Goal: Transaction & Acquisition: Subscribe to service/newsletter

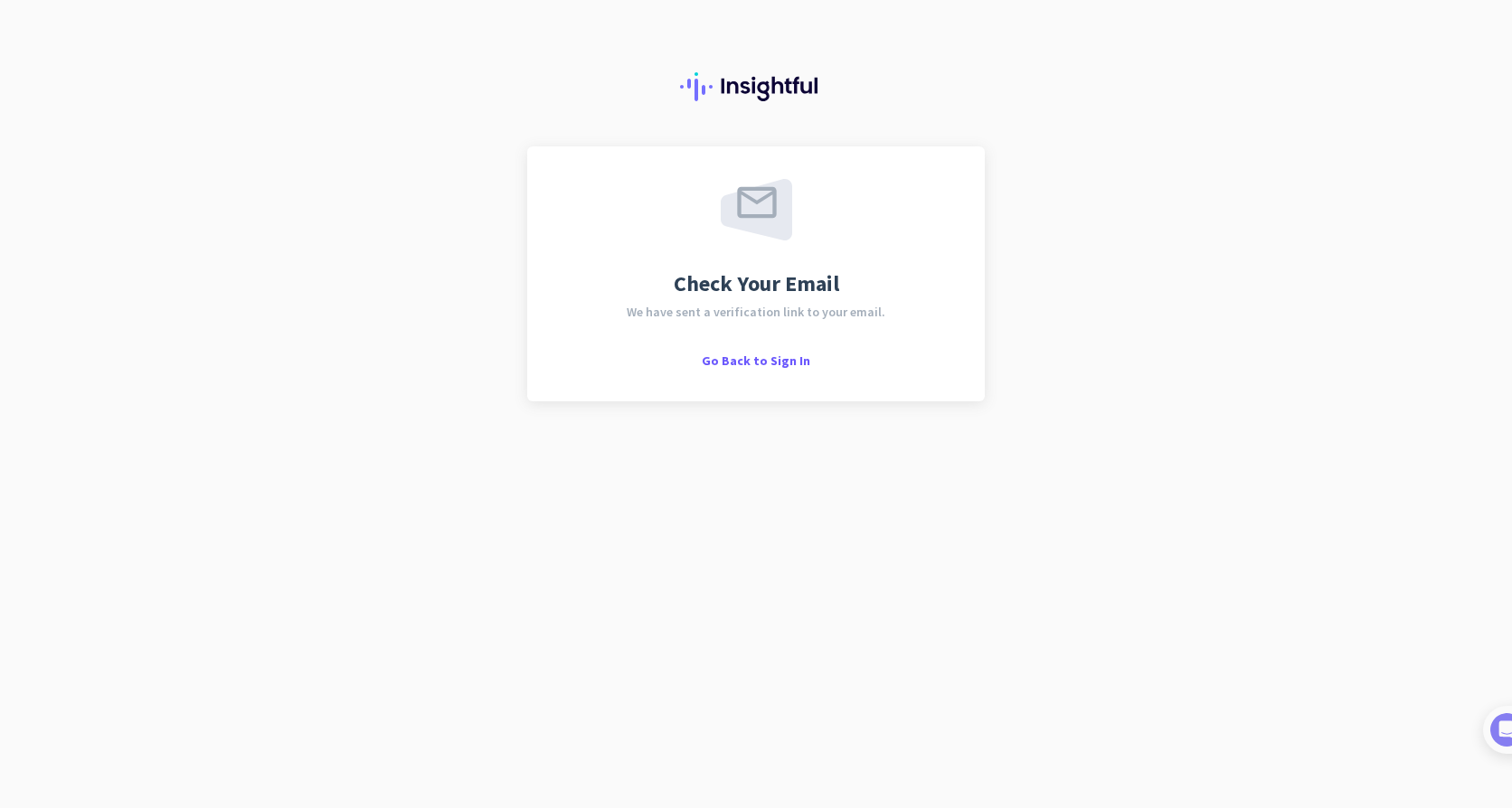
click at [779, 359] on span "Go Back to Sign In" at bounding box center [756, 361] width 108 height 17
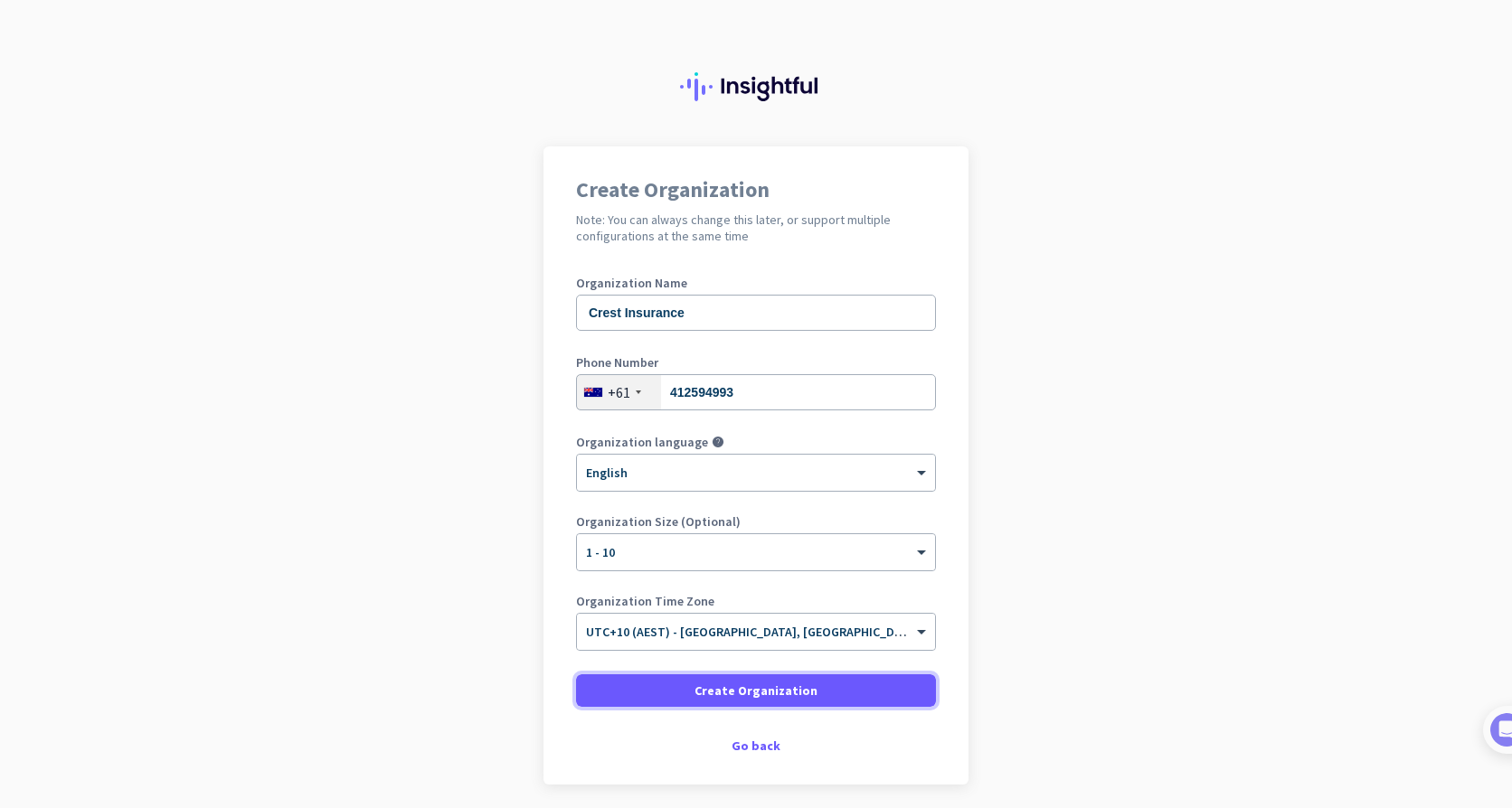
click at [702, 685] on span "Create Organization" at bounding box center [755, 691] width 123 height 18
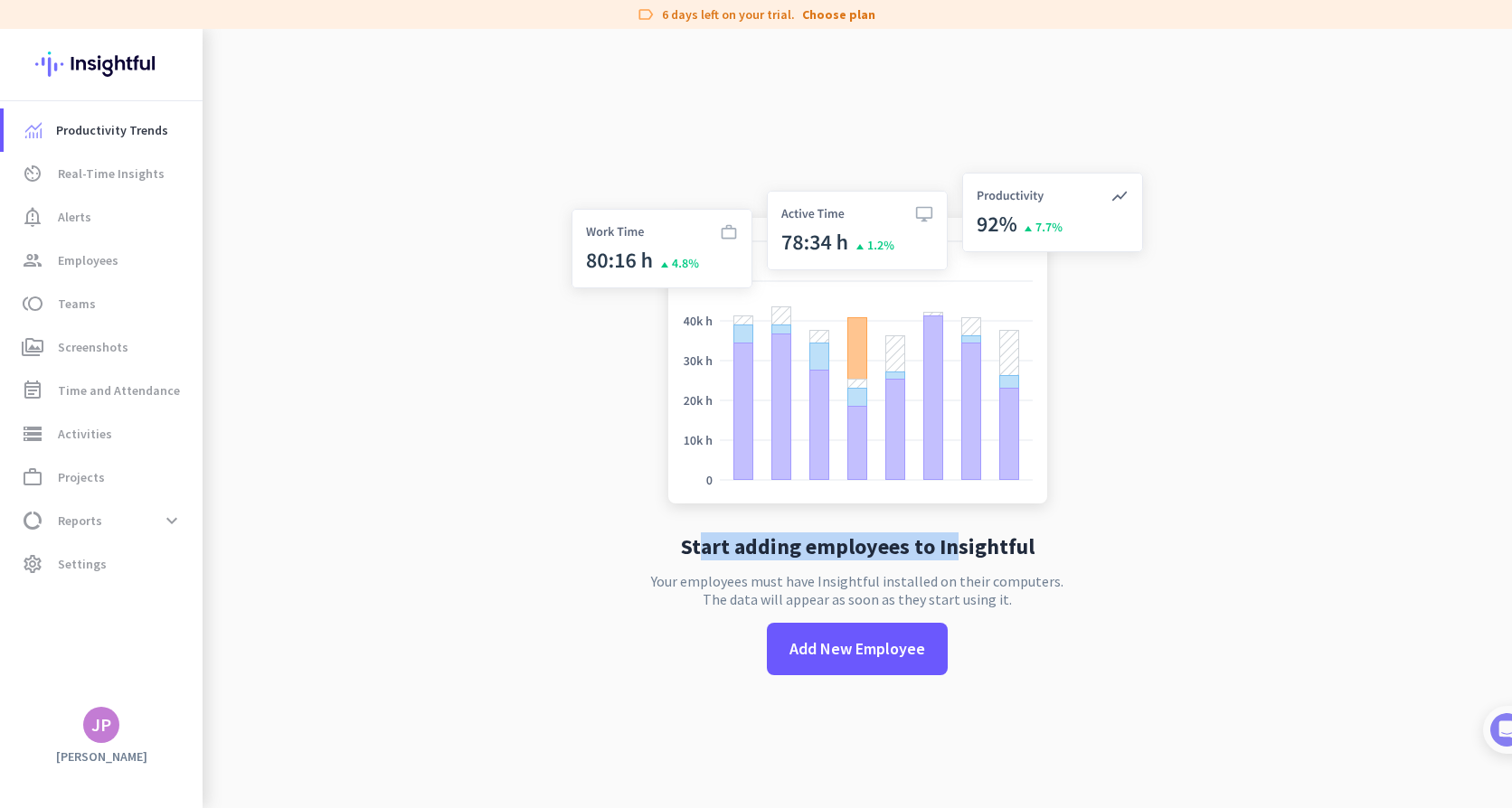
drag, startPoint x: 698, startPoint y: 544, endPoint x: 949, endPoint y: 549, distance: 251.0
click at [949, 549] on h2 "Start adding employees to Insightful" at bounding box center [858, 547] width 354 height 22
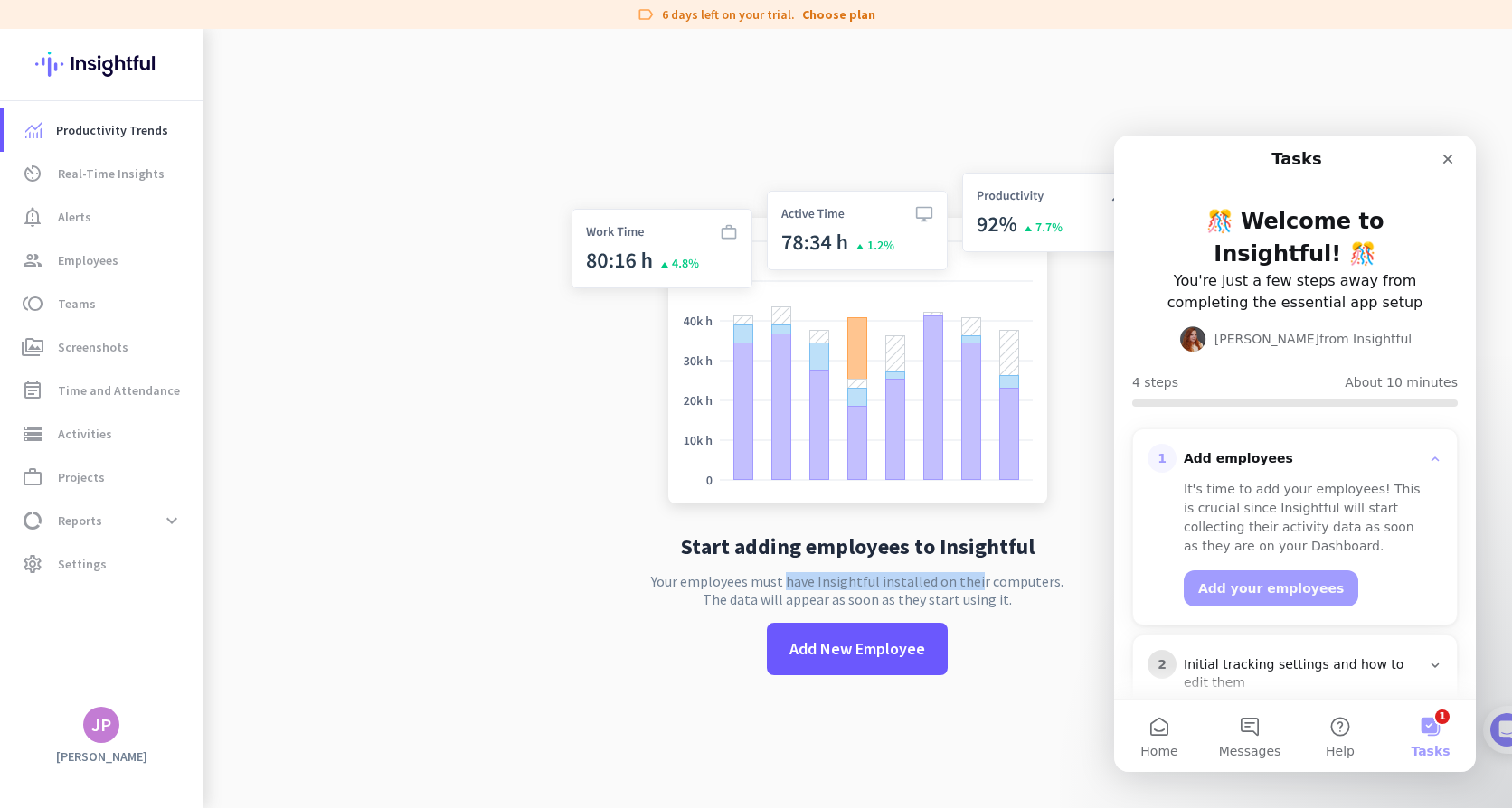
drag, startPoint x: 780, startPoint y: 581, endPoint x: 968, endPoint y: 584, distance: 188.0
click at [968, 584] on p "Your employees must have Insightful installed on their computers. The data will…" at bounding box center [856, 590] width 412 height 36
drag, startPoint x: 722, startPoint y: 581, endPoint x: 995, endPoint y: 580, distance: 273.0
click at [995, 580] on p "Your employees must have Insightful installed on their computers. The data will…" at bounding box center [856, 590] width 412 height 36
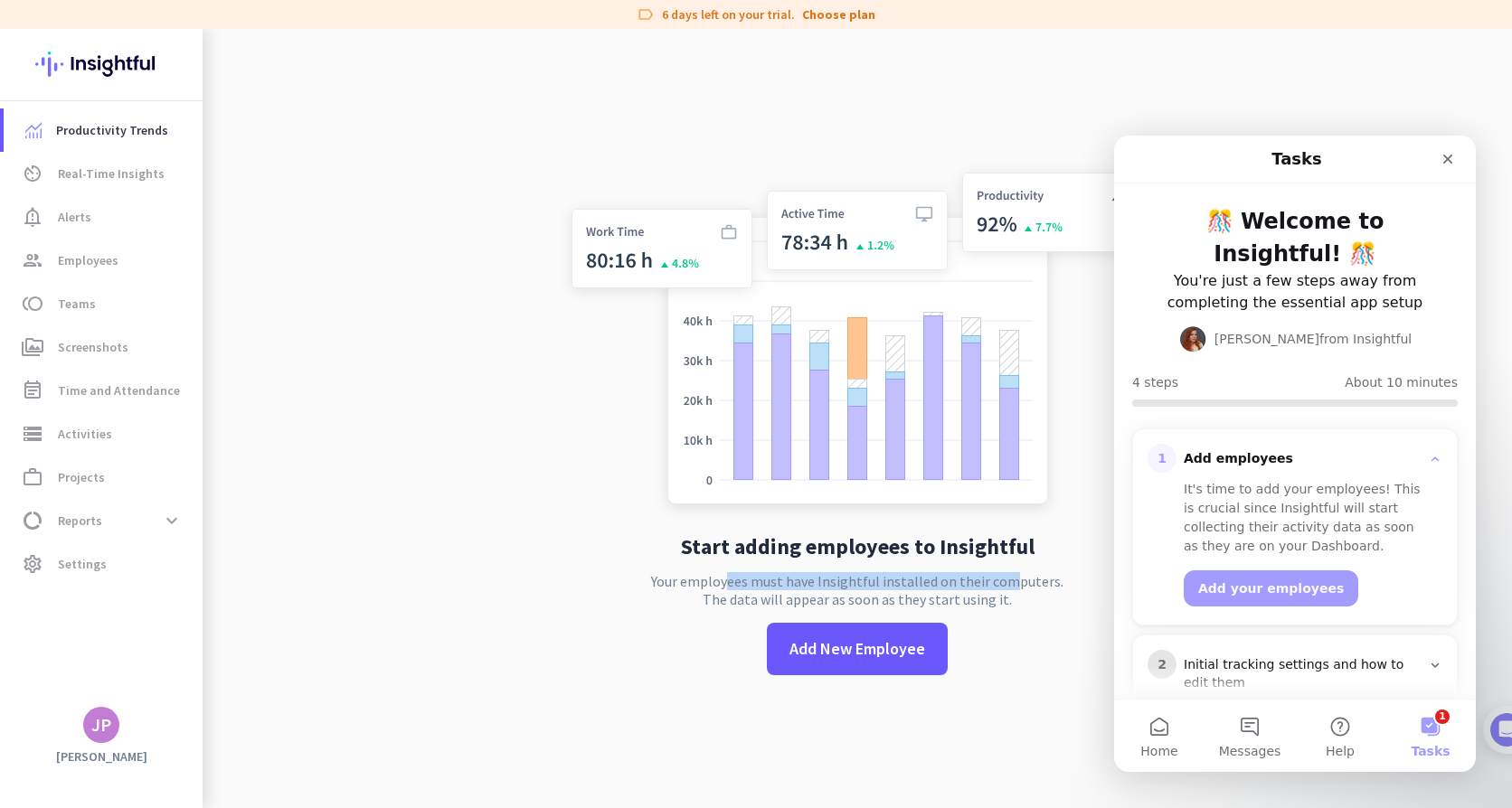
click at [995, 580] on p "Your employees must have Insightful installed on their computers. The data will…" at bounding box center [856, 590] width 412 height 36
click at [1440, 152] on icon "Close" at bounding box center [1447, 159] width 15 height 15
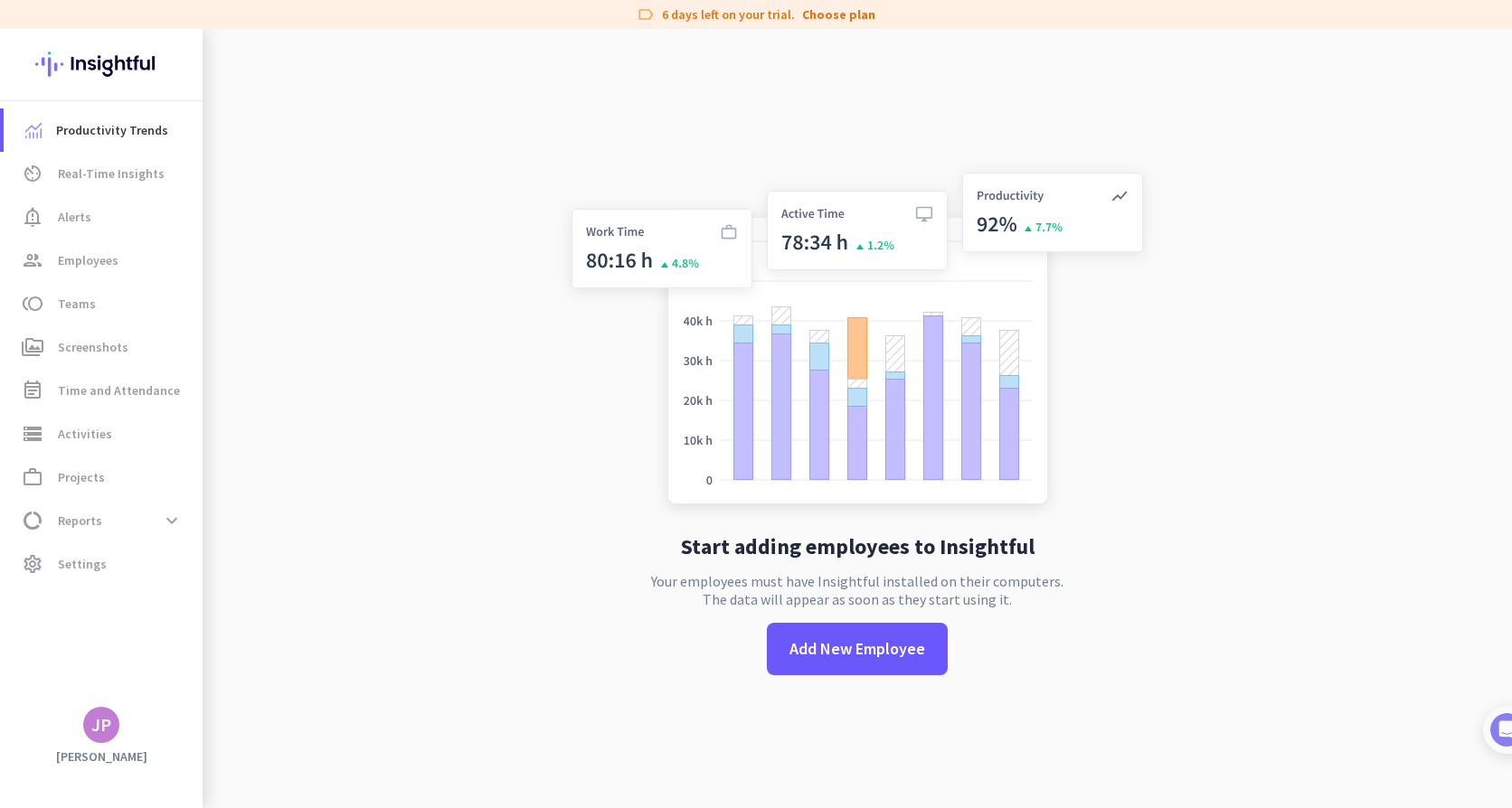
click at [821, 16] on link "Choose plan" at bounding box center [839, 15] width 74 height 18
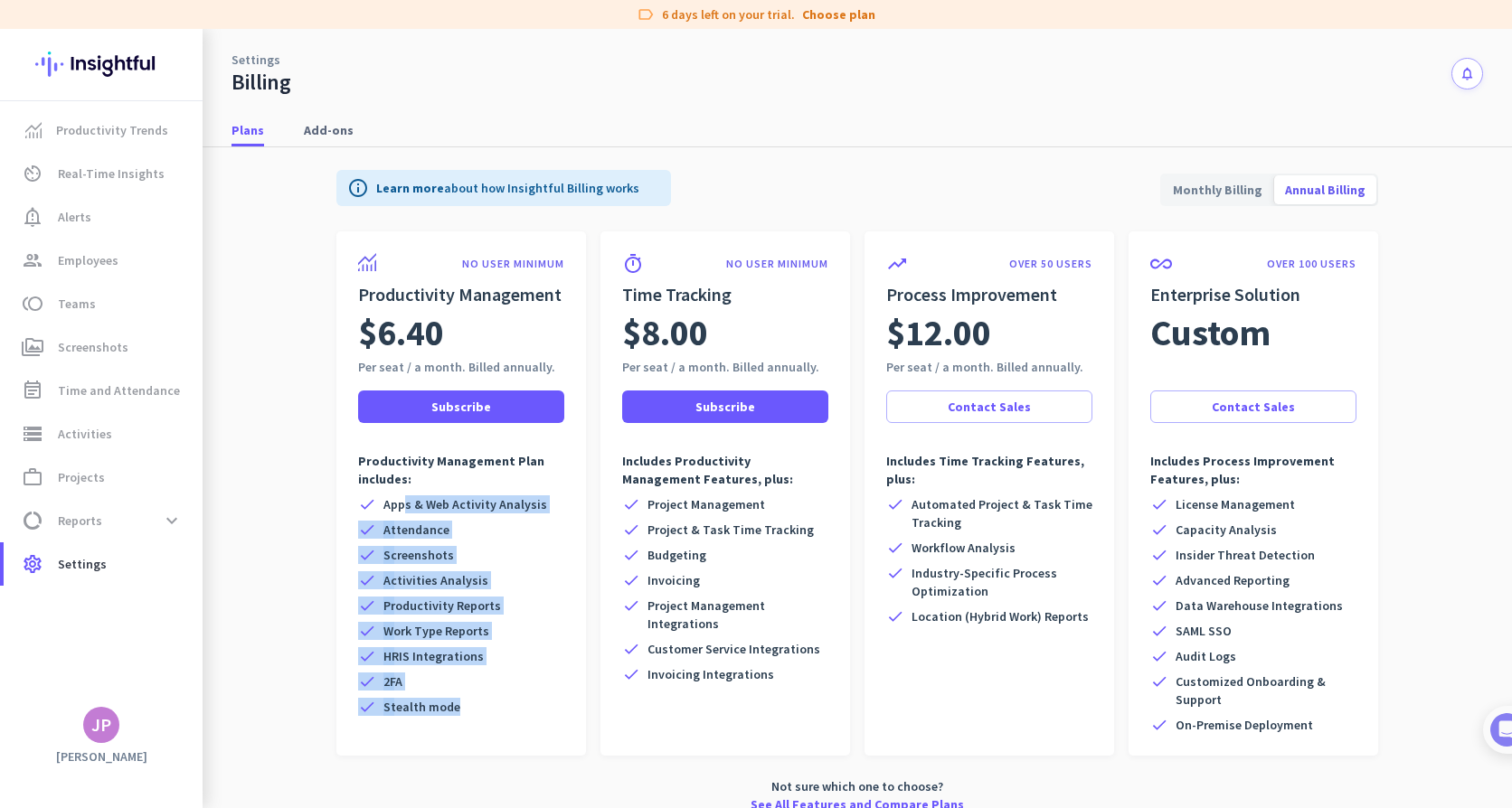
drag, startPoint x: 393, startPoint y: 502, endPoint x: 445, endPoint y: 704, distance: 208.6
click at [445, 704] on div "check Apps & Web Activity Analysis check Attendance check Screenshots check Act…" at bounding box center [461, 606] width 206 height 220
click at [445, 705] on span "Stealth mode" at bounding box center [422, 707] width 77 height 18
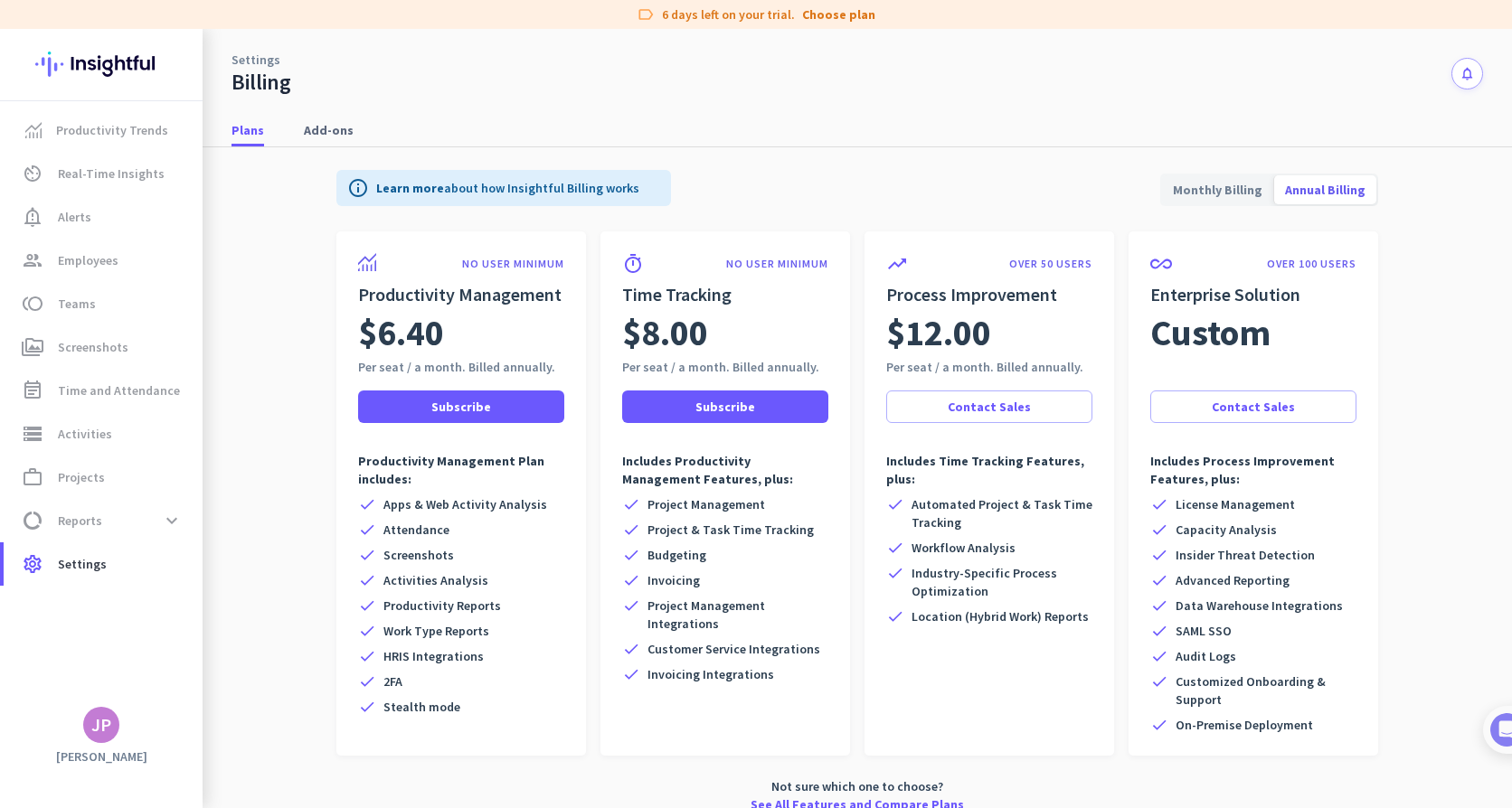
click at [389, 479] on p "Productivity Management Plan includes:" at bounding box center [461, 470] width 206 height 36
